Goal: Task Accomplishment & Management: Complete application form

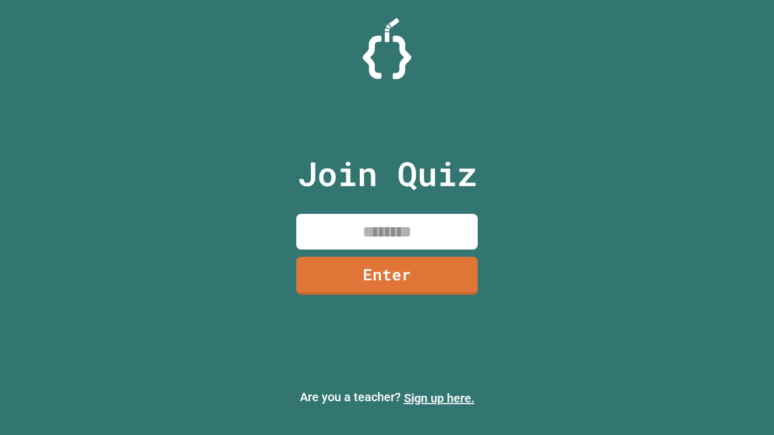
click at [439, 399] on link "Sign up here." at bounding box center [439, 398] width 71 height 15
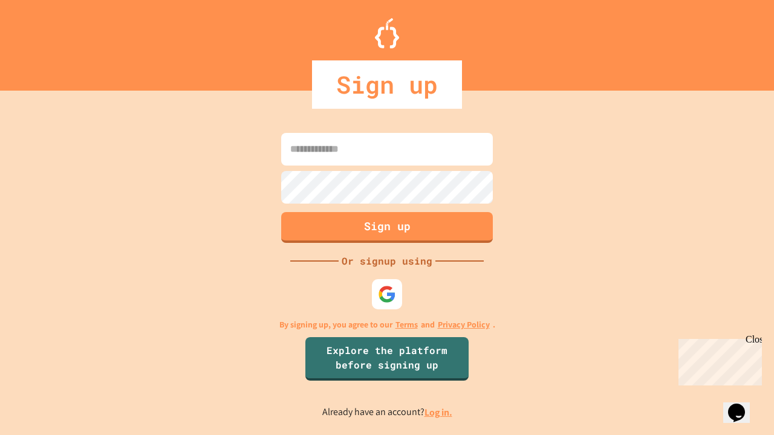
click at [439, 412] on link "Log in." at bounding box center [439, 412] width 28 height 13
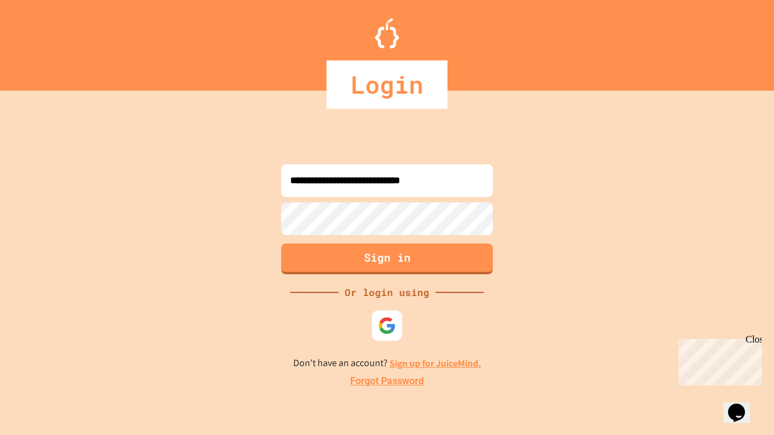
type input "**********"
